Goal: Task Accomplishment & Management: Manage account settings

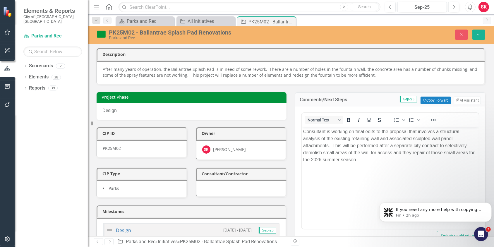
click at [331, 134] on p "Consultant is working on final edits to the proposal that involves a structural…" at bounding box center [390, 145] width 174 height 35
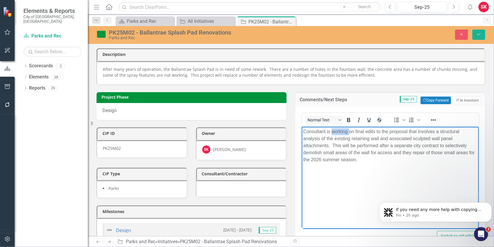
click at [331, 134] on p "Consultant is working on final edits to the proposal that involves a structural…" at bounding box center [390, 145] width 174 height 35
drag, startPoint x: 327, startPoint y: 131, endPoint x: 329, endPoint y: 133, distance: 3.5
click at [329, 133] on p "Consultant is working on final edits to the proposal that involves a structural…" at bounding box center [390, 145] width 174 height 35
click at [334, 131] on p "Consultant is working on final edits to the proposal that involves a structural…" at bounding box center [390, 145] width 174 height 35
click at [304, 131] on p "Consultant is working on final edits to the proposal that involves a structural…" at bounding box center [390, 145] width 174 height 35
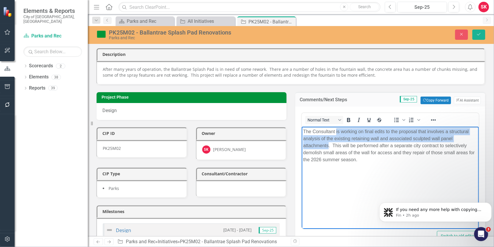
drag, startPoint x: 336, startPoint y: 131, endPoint x: 328, endPoint y: 146, distance: 16.2
click at [328, 146] on p "The Consultant is working on final edits to the proposal that involves a struct…" at bounding box center [390, 145] width 174 height 35
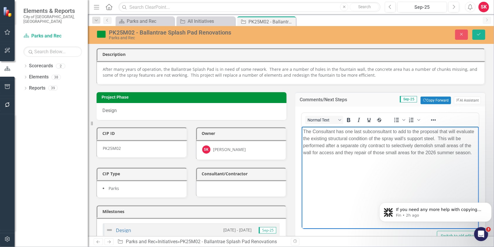
click at [437, 138] on p "The Consultant has one last subconsultant to add to the proposal that will eval…" at bounding box center [390, 142] width 174 height 28
click at [433, 139] on p "The Consultant has one last subconsultant to add to the proposal that will eval…" at bounding box center [390, 142] width 174 height 28
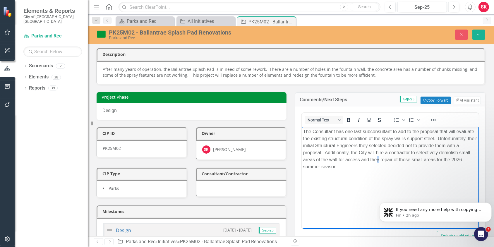
click at [378, 160] on p "The Consultant has one last subconsultant to add to the proposal that will eval…" at bounding box center [390, 149] width 174 height 42
click at [338, 160] on p "The Consultant has one last subconsultant to add to the proposal that will eval…" at bounding box center [390, 149] width 174 height 42
click at [344, 161] on p "The Consultant has one last subconsultant to add to the proposal that will eval…" at bounding box center [390, 149] width 174 height 42
drag, startPoint x: 336, startPoint y: 166, endPoint x: 378, endPoint y: 165, distance: 42.2
click at [378, 165] on p "The Consultant has one last subconsultant to add to the proposal that will eval…" at bounding box center [390, 149] width 174 height 42
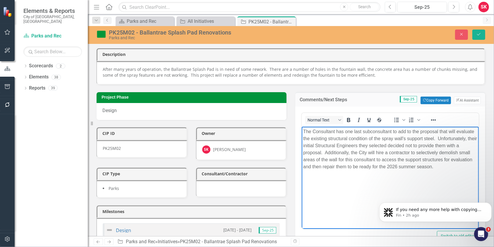
click at [349, 159] on p "The Consultant has one last subconsultant to add to the proposal that will eval…" at bounding box center [390, 149] width 174 height 42
click at [333, 167] on p "The Consultant has one last subconsultant to add to the proposal that will eval…" at bounding box center [390, 149] width 174 height 42
drag, startPoint x: 397, startPoint y: 160, endPoint x: 465, endPoint y: 160, distance: 67.9
click at [465, 160] on p "The Consultant has one last subconsultant to add to the proposal that will eval…" at bounding box center [390, 149] width 174 height 42
click at [411, 160] on p "The Consultant has one last subconsultant to add to the proposal that will eval…" at bounding box center [390, 149] width 174 height 42
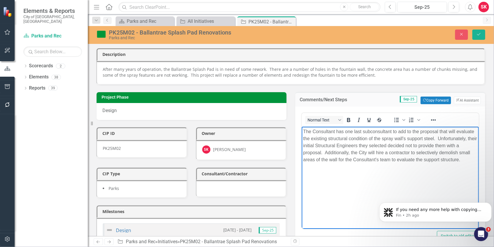
click at [459, 152] on p "The Consultant has one last subconsultant to add to the proposal that will eval…" at bounding box center [390, 145] width 174 height 35
click at [331, 169] on p "The Consultant has one last subconsultant to add to the proposal that will eval…" at bounding box center [390, 149] width 174 height 42
click at [371, 169] on p "The Consultant has one last subconsultant to add to the proposal that will eval…" at bounding box center [390, 149] width 174 height 42
click at [480, 35] on icon "Save" at bounding box center [478, 34] width 5 height 4
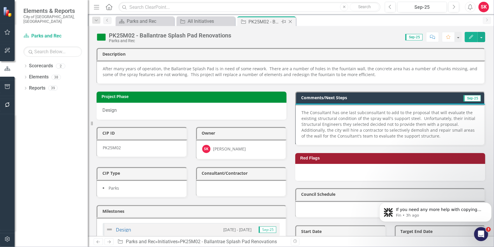
click at [292, 21] on icon "Close" at bounding box center [290, 21] width 6 height 5
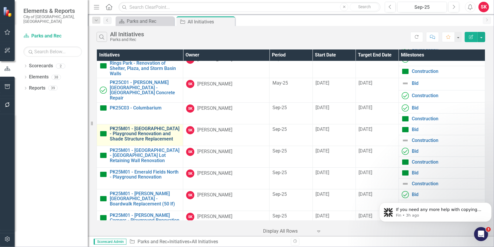
scroll to position [59, 0]
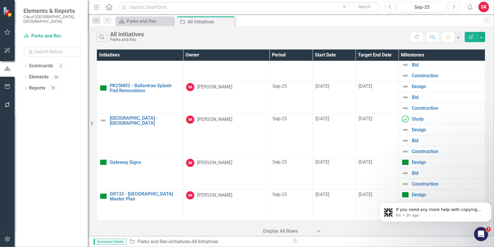
scroll to position [556, 0]
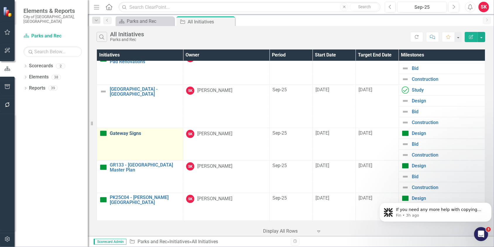
click at [129, 131] on link "Gateway Signs" at bounding box center [145, 133] width 70 height 5
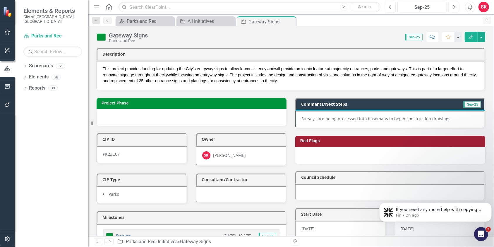
click at [335, 119] on p "Surveys are being processed into basemaps to begin construction drawings." at bounding box center [389, 119] width 177 height 6
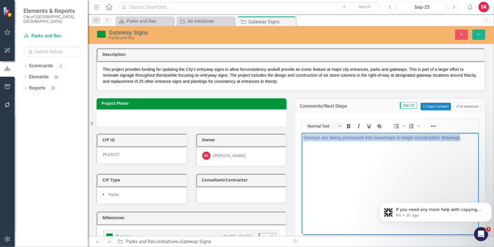
drag, startPoint x: 303, startPoint y: 137, endPoint x: 459, endPoint y: 138, distance: 155.7
click at [459, 138] on p "Surveys are being processed into basemaps to begin construction drawings." at bounding box center [390, 137] width 174 height 7
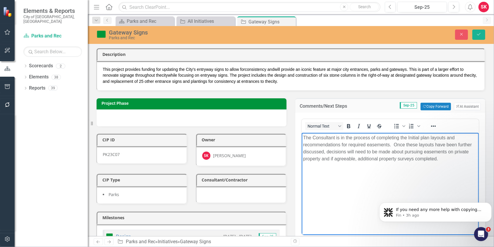
click at [397, 159] on p "The Consultant is in the process of completing the Initial plan layouts and rec…" at bounding box center [390, 148] width 174 height 28
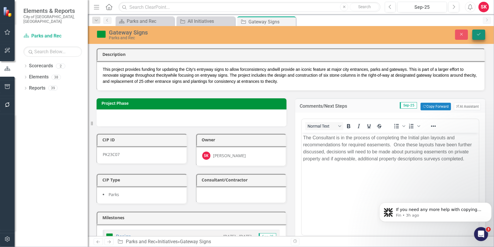
click at [475, 35] on button "Save" at bounding box center [478, 35] width 13 height 10
